Goal: Task Accomplishment & Management: Use online tool/utility

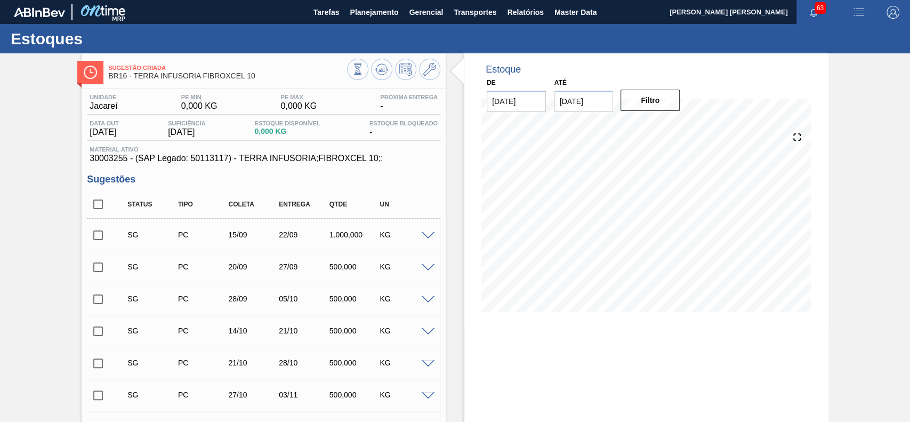
scroll to position [71, 0]
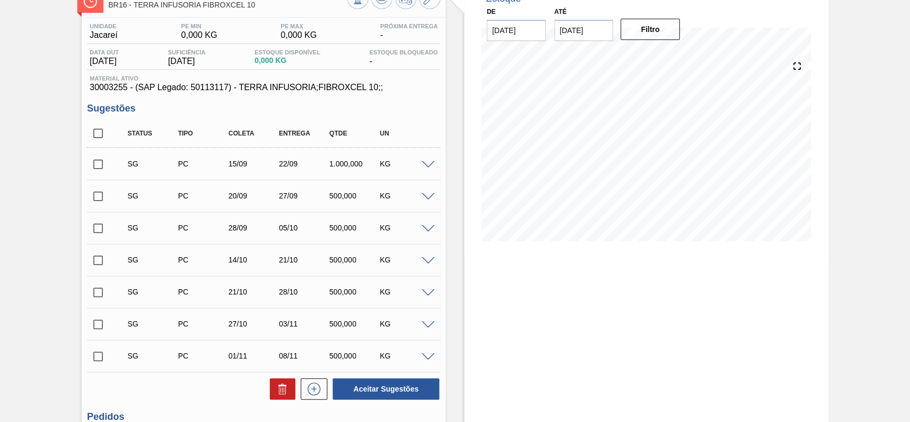
click at [425, 165] on span at bounding box center [428, 165] width 13 height 8
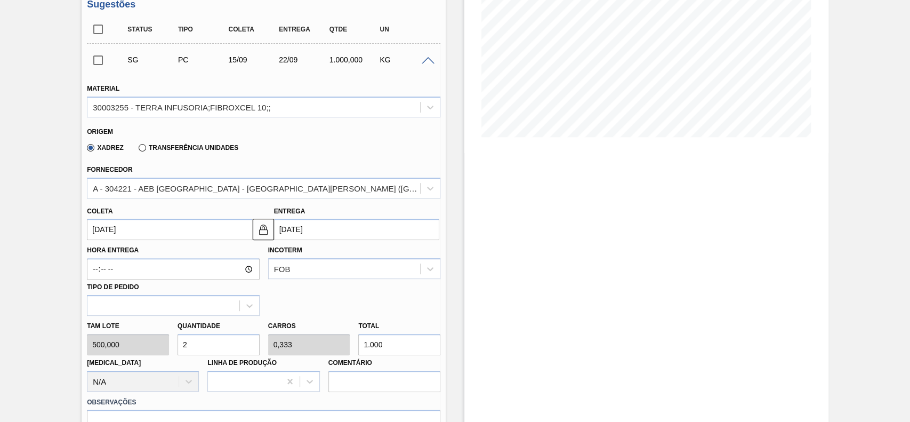
scroll to position [213, 0]
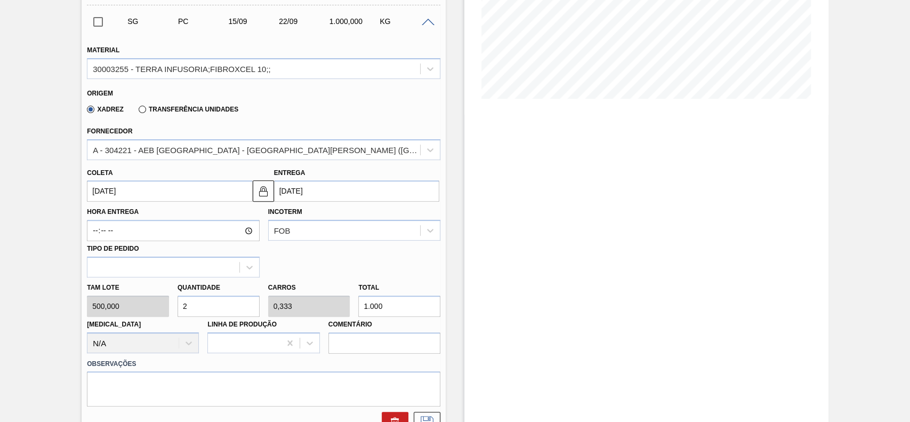
click at [160, 187] on input "[DATE]" at bounding box center [169, 190] width 165 height 21
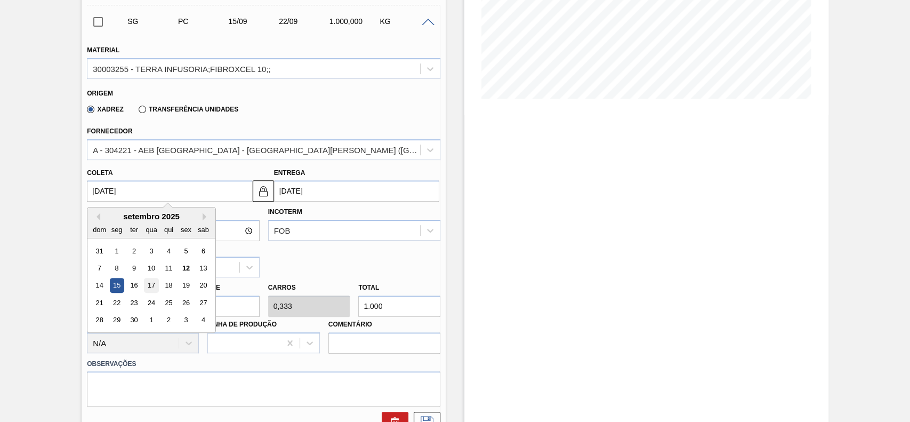
click at [144, 288] on div "17" at bounding box center [151, 285] width 14 height 14
type input "[DATE]"
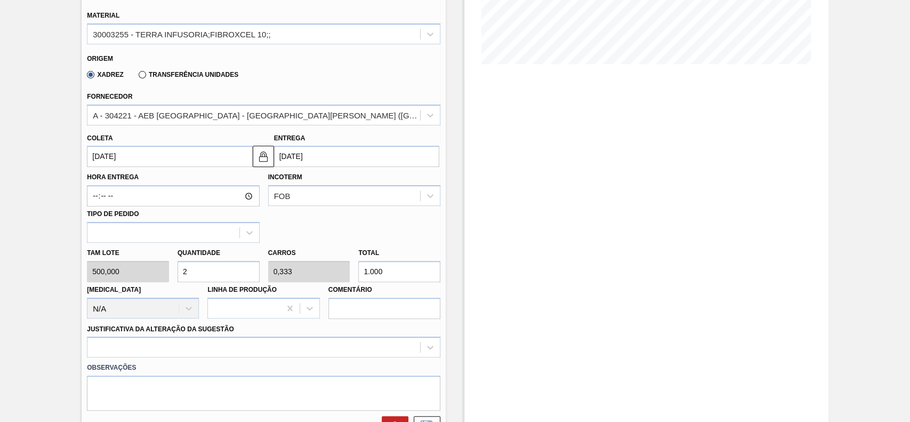
scroll to position [284, 0]
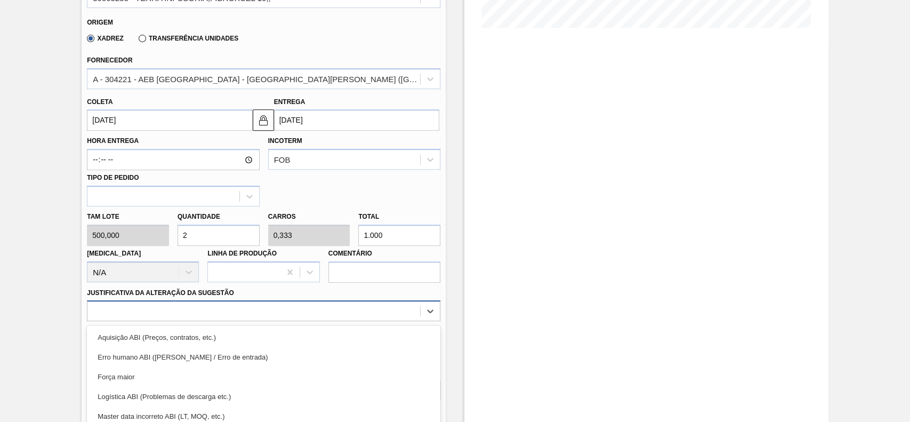
click at [202, 305] on div "option Força maior focused, 3 of 18. 18 results available. Use Up and Down to c…" at bounding box center [263, 310] width 353 height 21
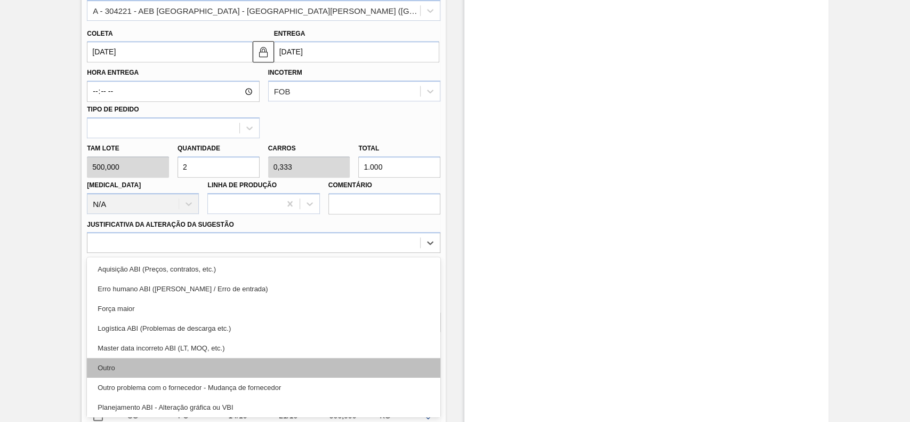
click at [170, 361] on div "Outro" at bounding box center [263, 368] width 353 height 20
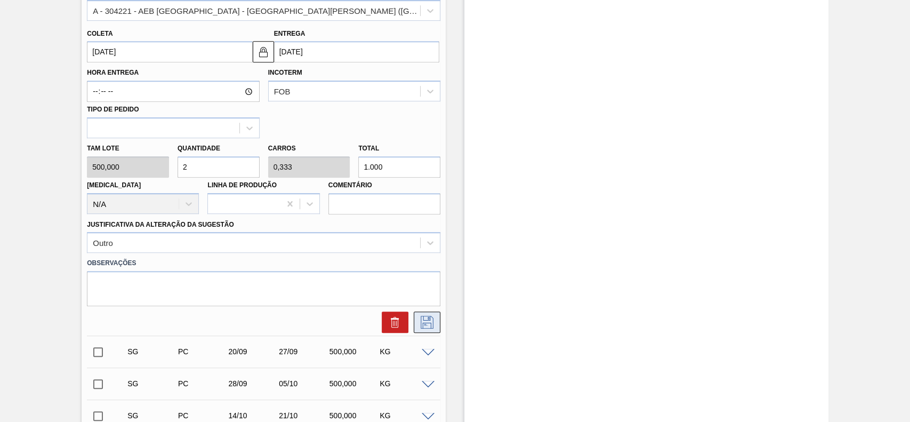
click at [422, 318] on icon at bounding box center [427, 322] width 13 height 13
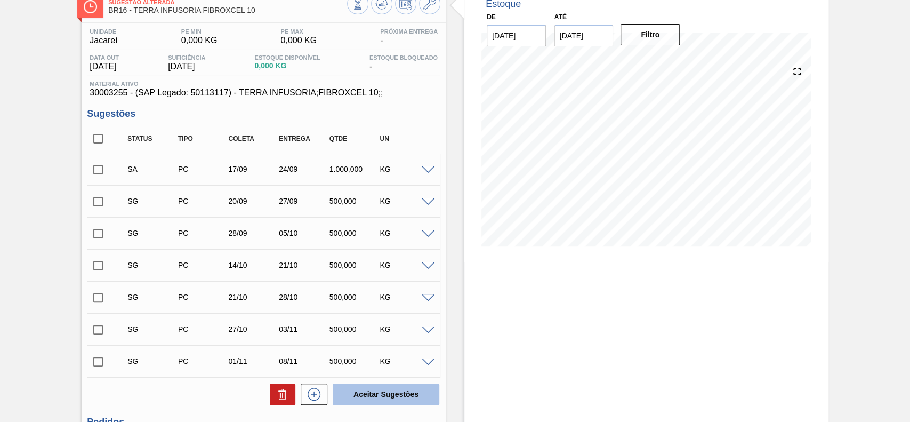
scroll to position [142, 0]
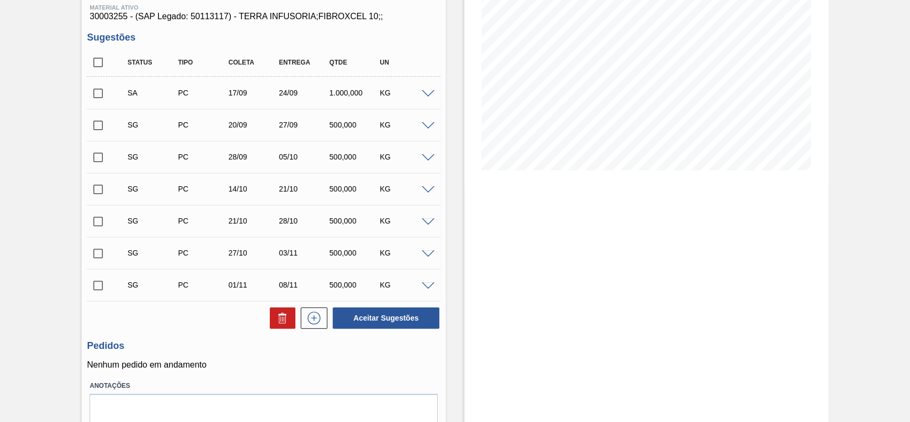
click at [430, 99] on div "SA PC 17/09 24/09 1.000,000 KG" at bounding box center [263, 92] width 353 height 27
click at [101, 98] on input "checkbox" at bounding box center [98, 93] width 22 height 22
click at [423, 94] on span at bounding box center [428, 94] width 13 height 8
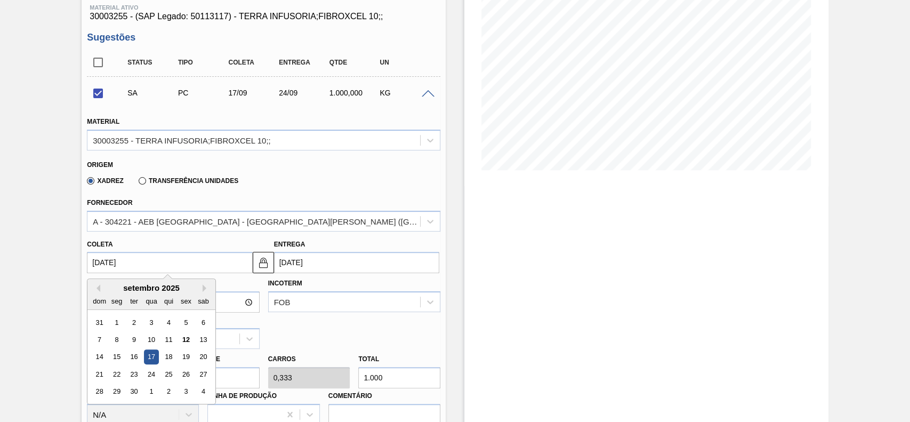
click at [152, 259] on input "[DATE]" at bounding box center [169, 262] width 165 height 21
click at [117, 359] on div "15" at bounding box center [117, 357] width 14 height 14
checkbox input "false"
type input "[DATE]"
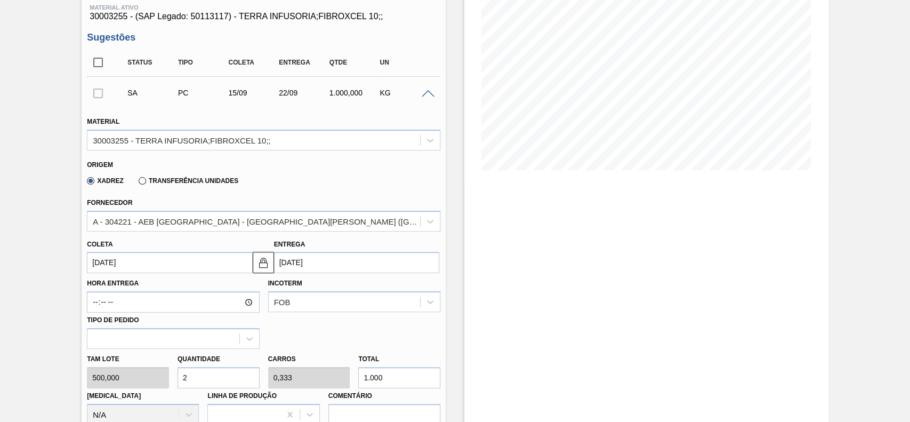
scroll to position [284, 0]
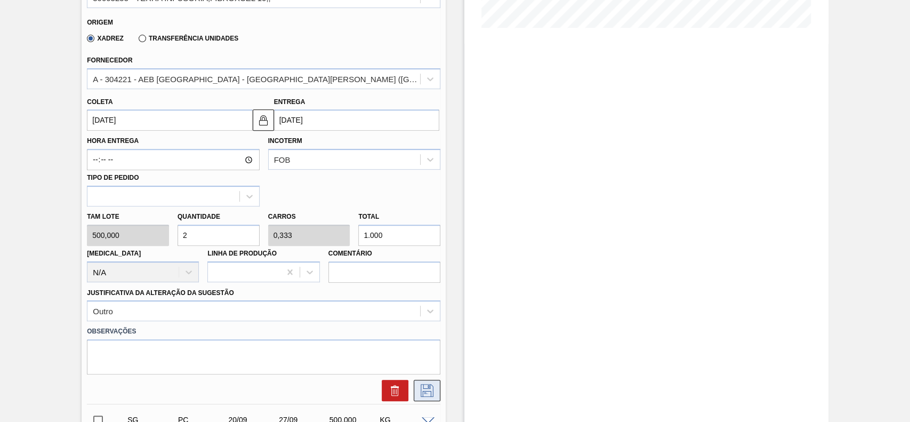
click at [422, 392] on icon at bounding box center [426, 390] width 17 height 13
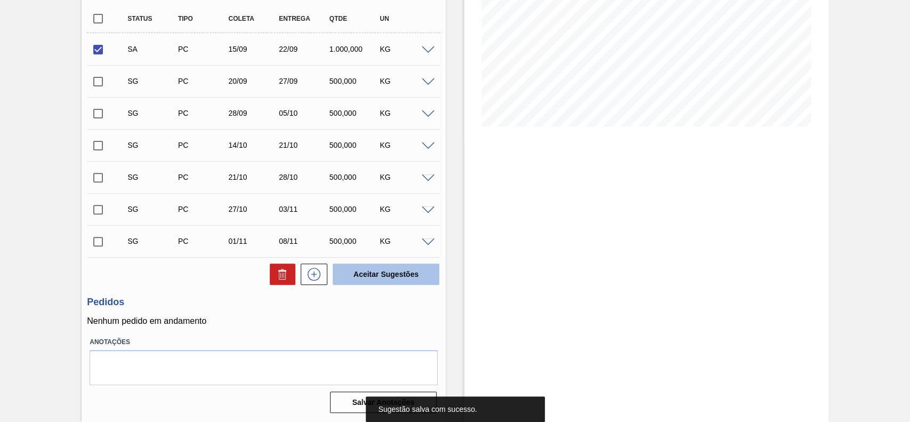
scroll to position [115, 0]
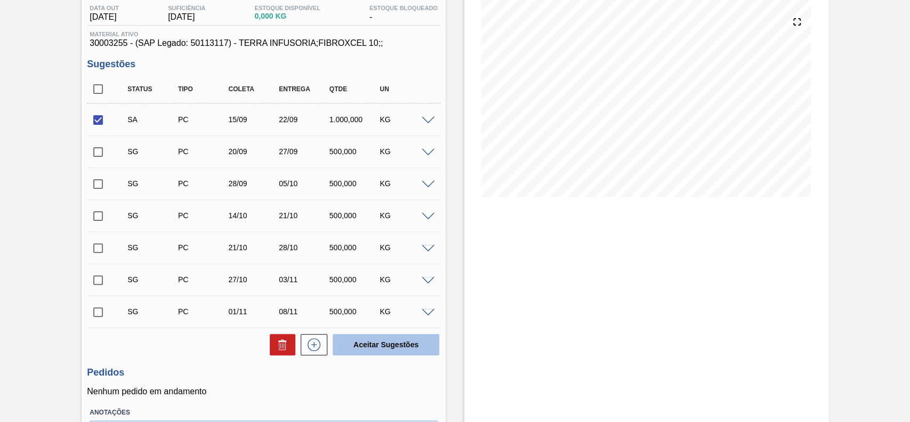
click at [388, 345] on button "Aceitar Sugestões" at bounding box center [386, 344] width 107 height 21
checkbox input "false"
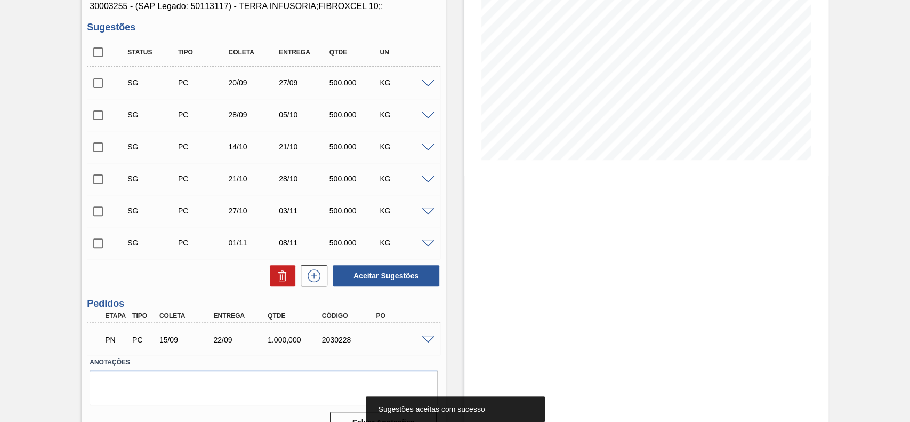
scroll to position [172, 0]
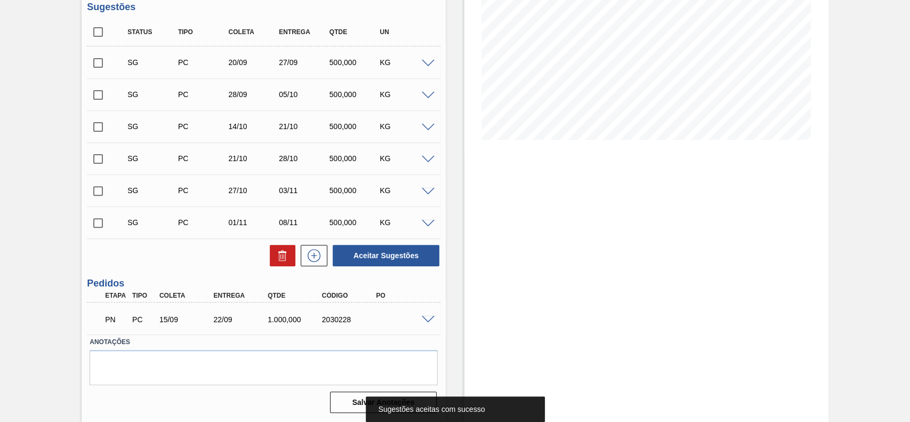
click at [425, 317] on span at bounding box center [428, 320] width 13 height 8
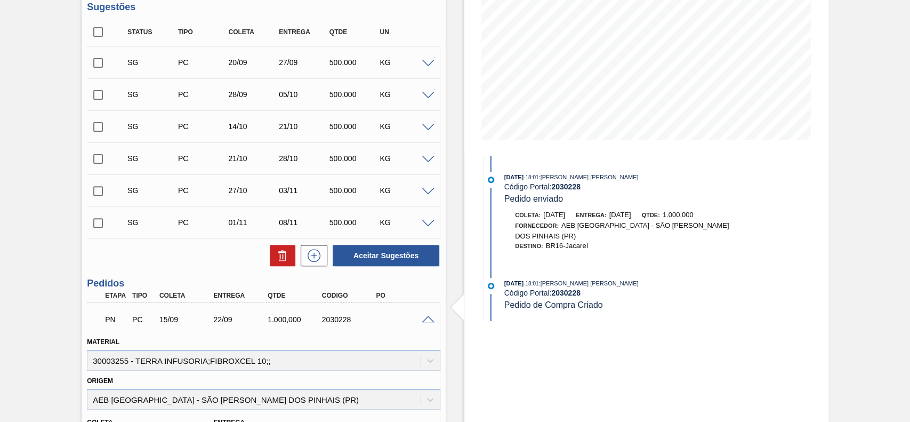
click at [428, 318] on span at bounding box center [428, 320] width 13 height 8
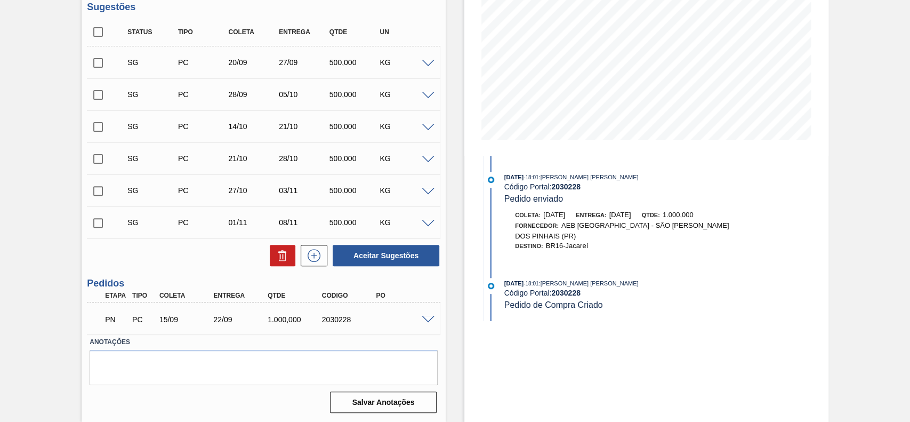
click at [425, 321] on span at bounding box center [428, 320] width 13 height 8
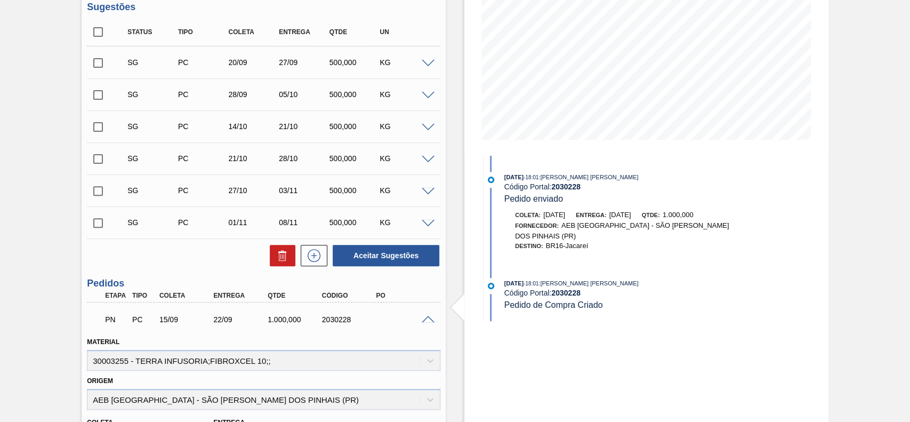
scroll to position [243, 0]
